Goal: Task Accomplishment & Management: Use online tool/utility

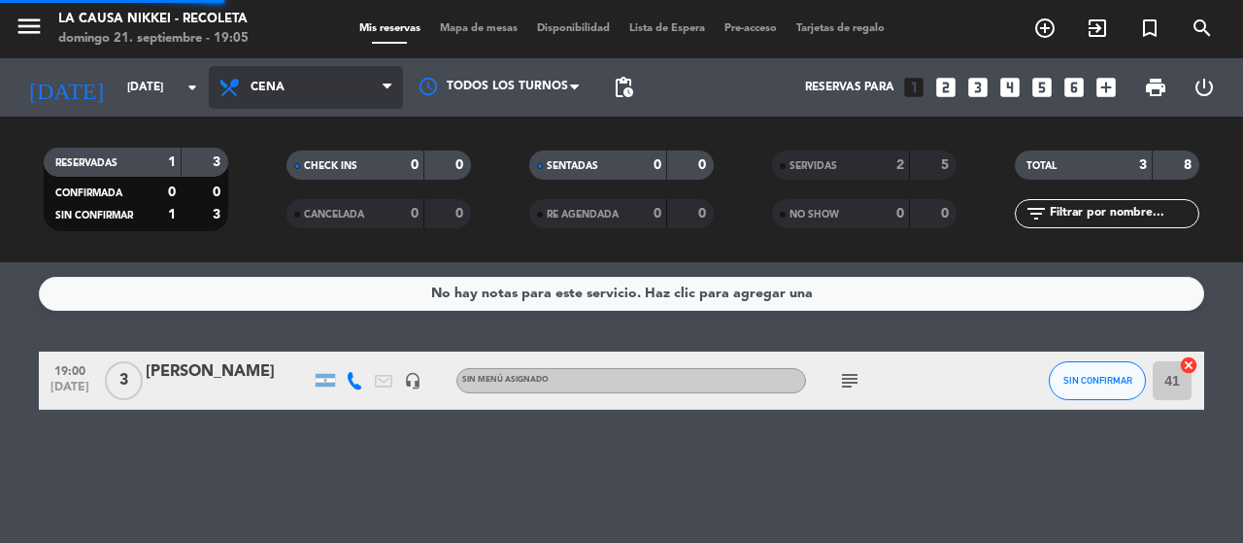
click at [297, 255] on div "menu La Causa Nikkei - Recoleta [DATE] 21. septiembre - 19:05 Mis reservas Mapa…" at bounding box center [621, 131] width 1243 height 262
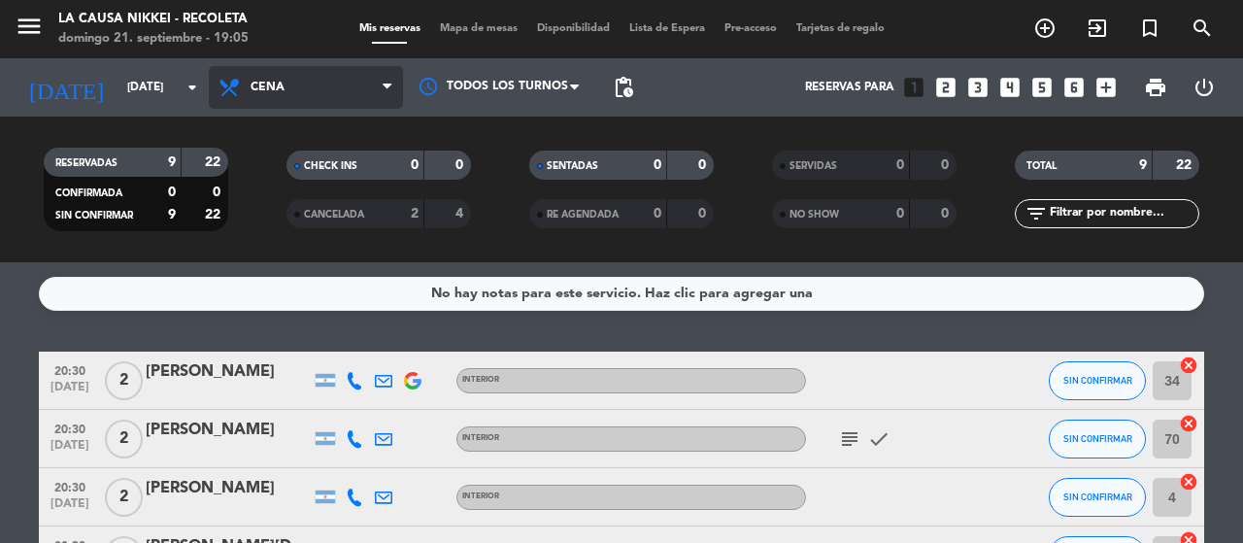
click at [273, 94] on span "Cena" at bounding box center [306, 87] width 194 height 43
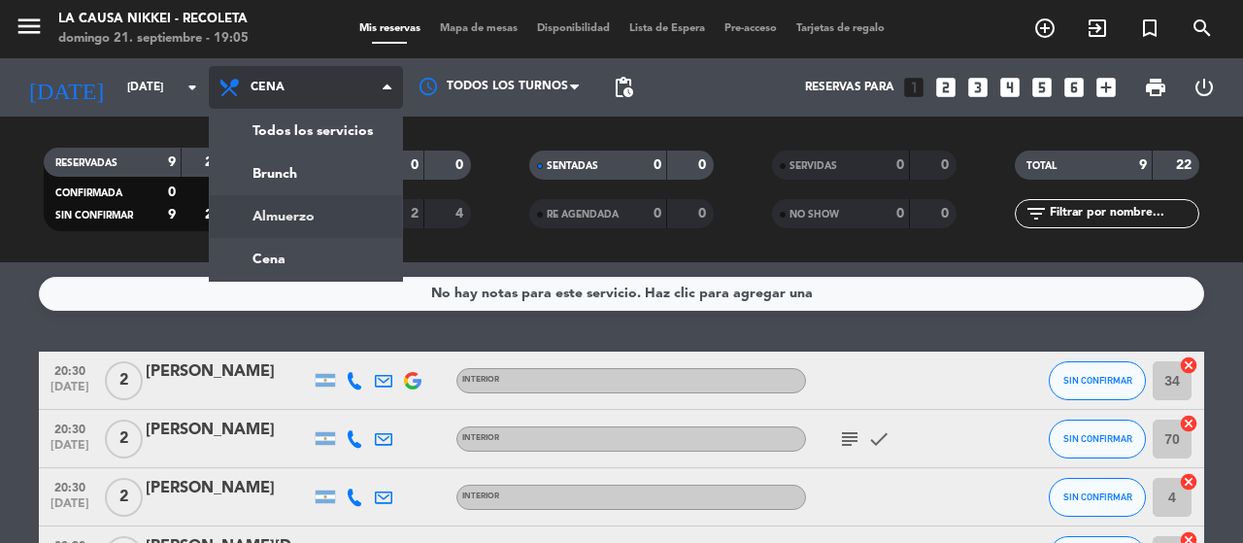
click at [299, 214] on div "menu La Causa Nikkei - Recoleta [DATE] 21. septiembre - 19:05 Mis reservas Mapa…" at bounding box center [621, 131] width 1243 height 262
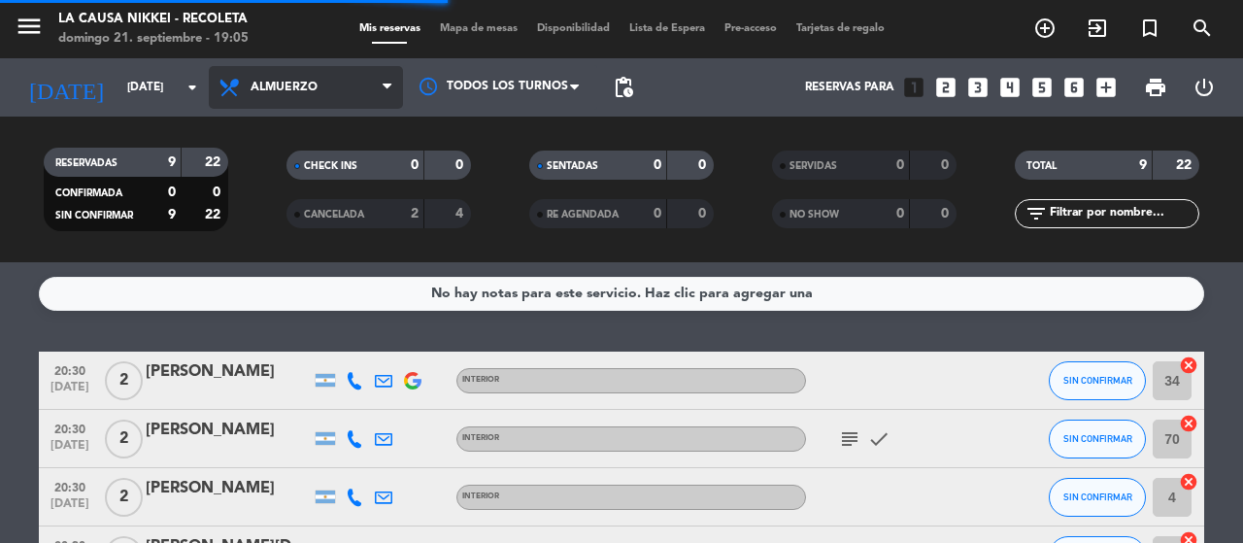
click at [319, 84] on span "Almuerzo" at bounding box center [306, 87] width 194 height 43
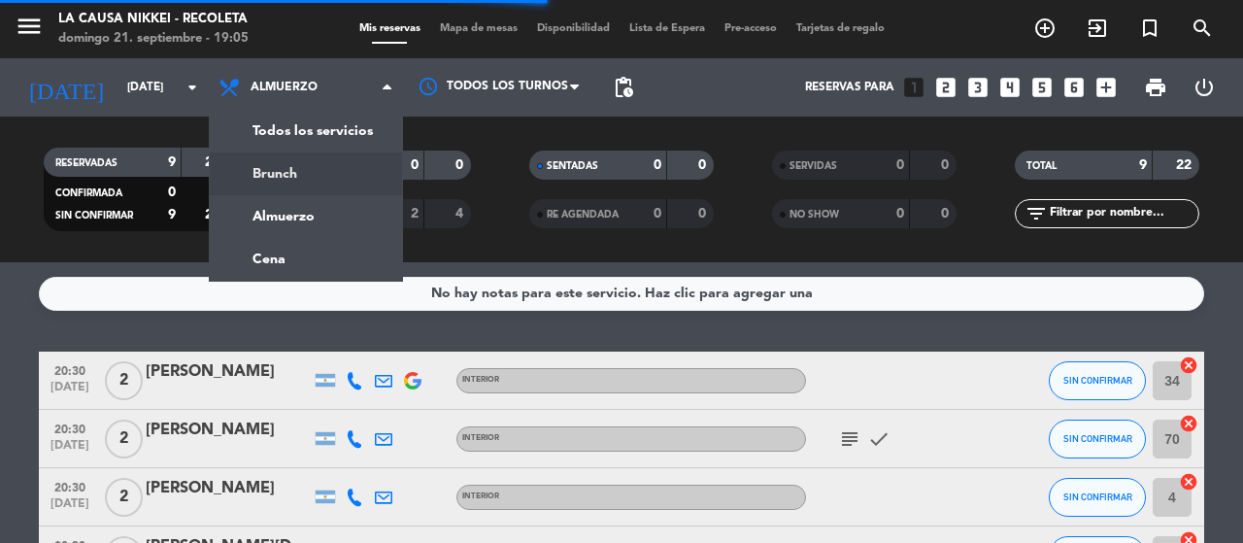
drag, startPoint x: 300, startPoint y: 177, endPoint x: 300, endPoint y: 152, distance: 24.3
click at [300, 176] on div "menu La Causa Nikkei - Recoleta [DATE] 21. septiembre - 19:05 Mis reservas Mapa…" at bounding box center [621, 131] width 1243 height 262
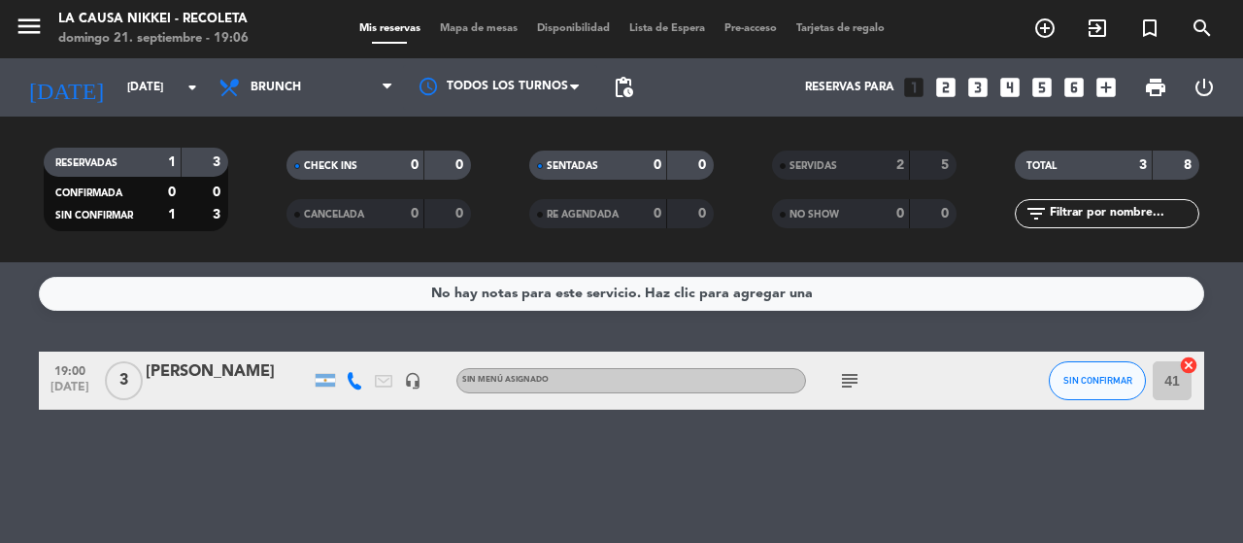
click at [860, 380] on icon "subject" at bounding box center [849, 380] width 23 height 23
click at [1101, 375] on span "SIN CONFIRMAR" at bounding box center [1097, 380] width 69 height 11
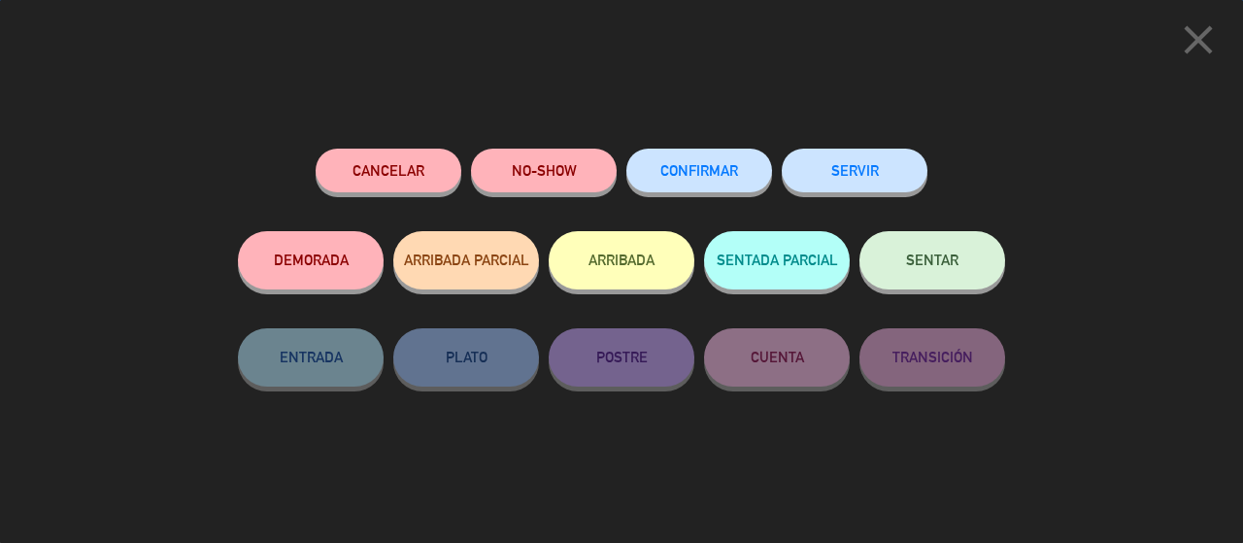
click at [859, 180] on button "SERVIR" at bounding box center [855, 171] width 146 height 44
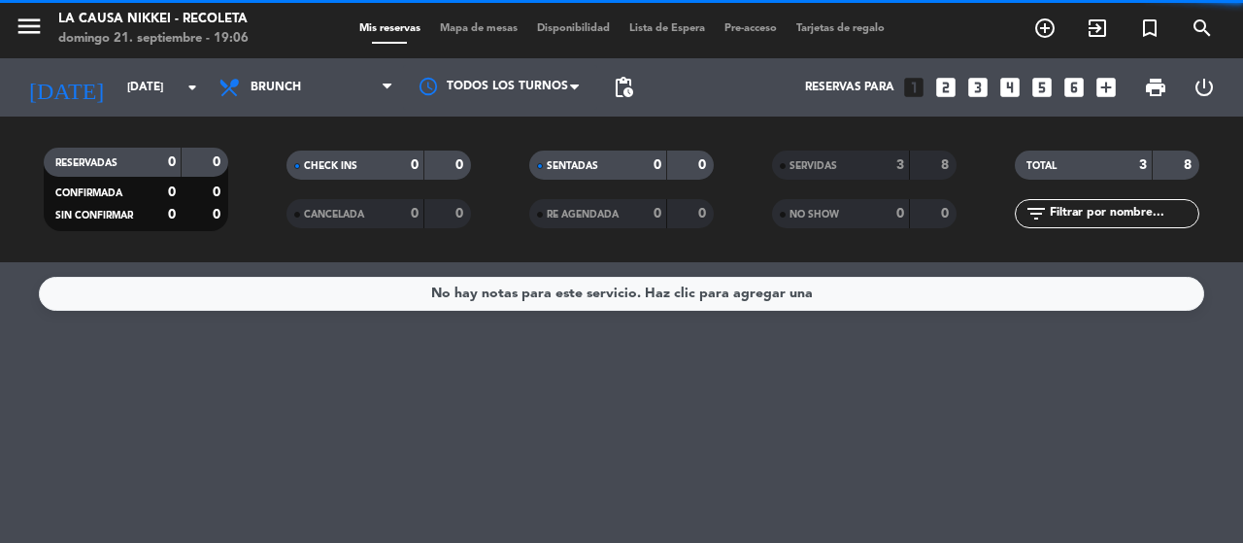
click at [316, 86] on span "Brunch" at bounding box center [306, 87] width 194 height 43
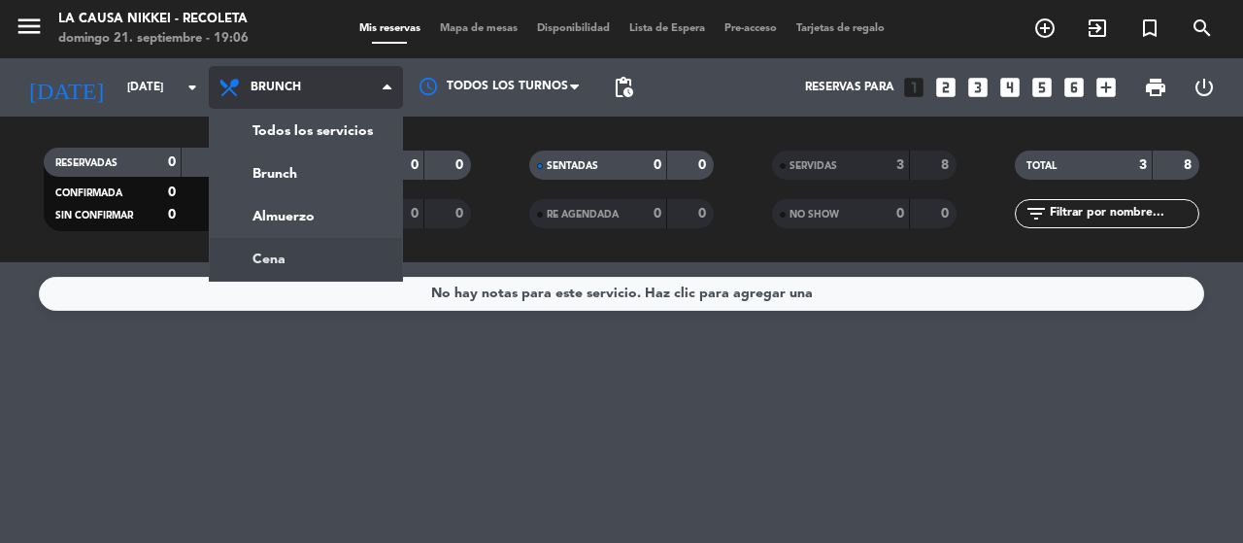
click at [291, 276] on ng-component "menu La Causa Nikkei - Recoleta [DATE] 21. septiembre - 19:06 Mis reservas Mapa…" at bounding box center [621, 271] width 1243 height 543
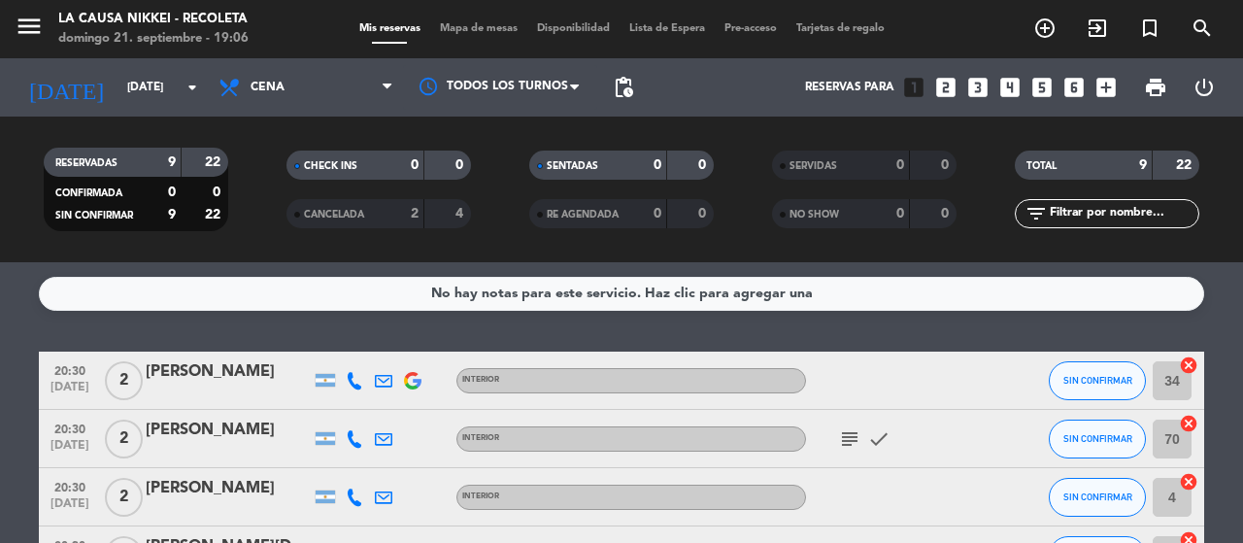
click at [853, 442] on icon "subject" at bounding box center [849, 438] width 23 height 23
